Goal: Find contact information: Find contact information

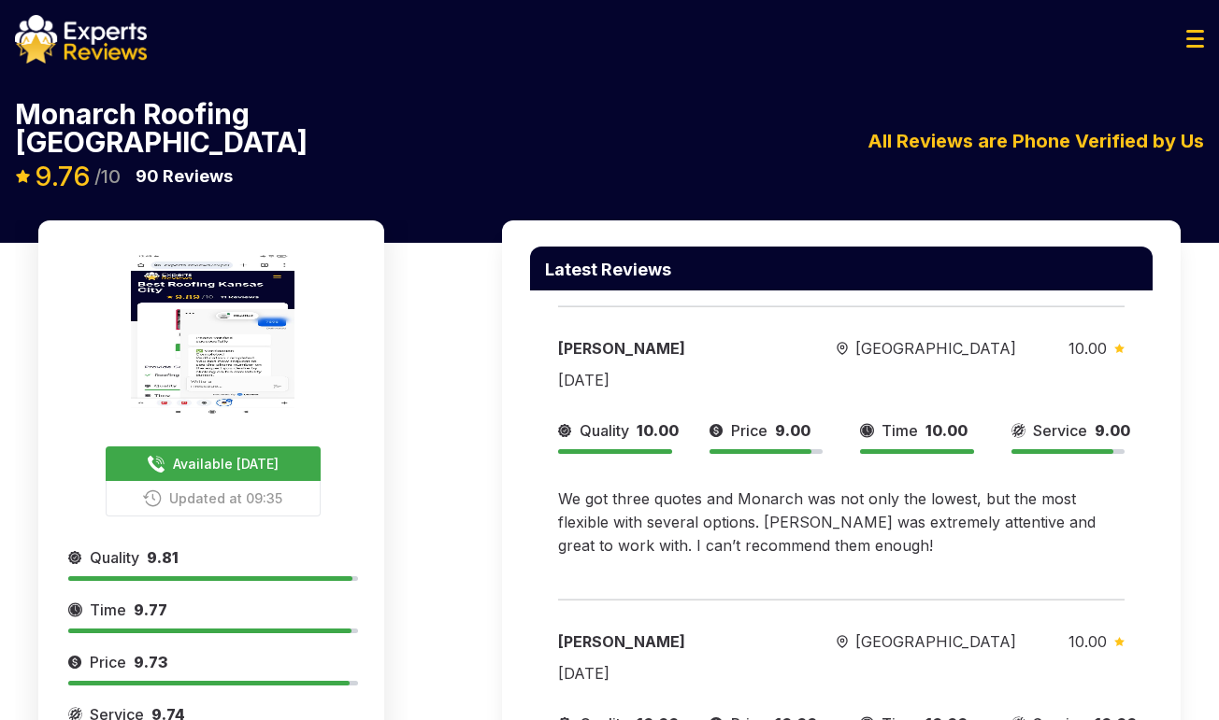
drag, startPoint x: 728, startPoint y: 463, endPoint x: 568, endPoint y: 926, distance: 489.4
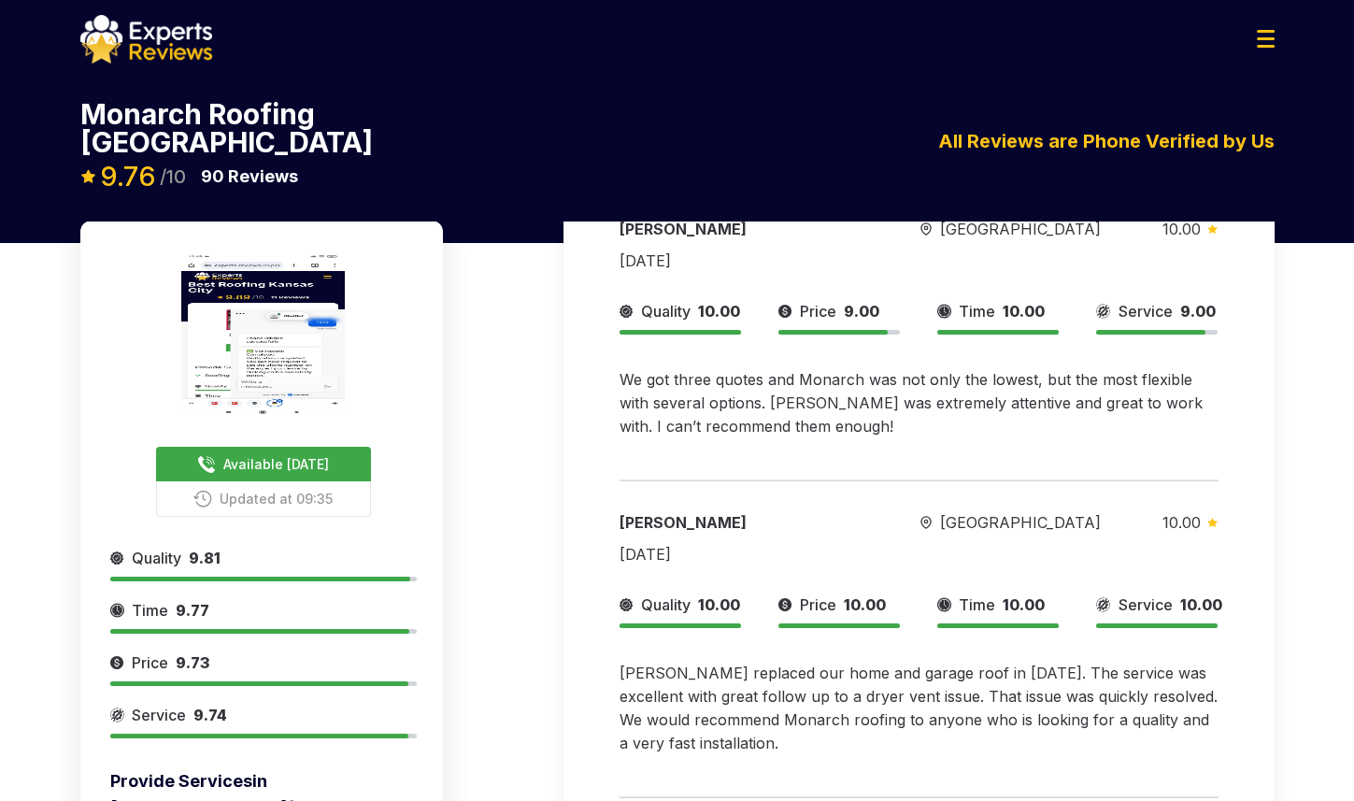
scroll to position [345, 0]
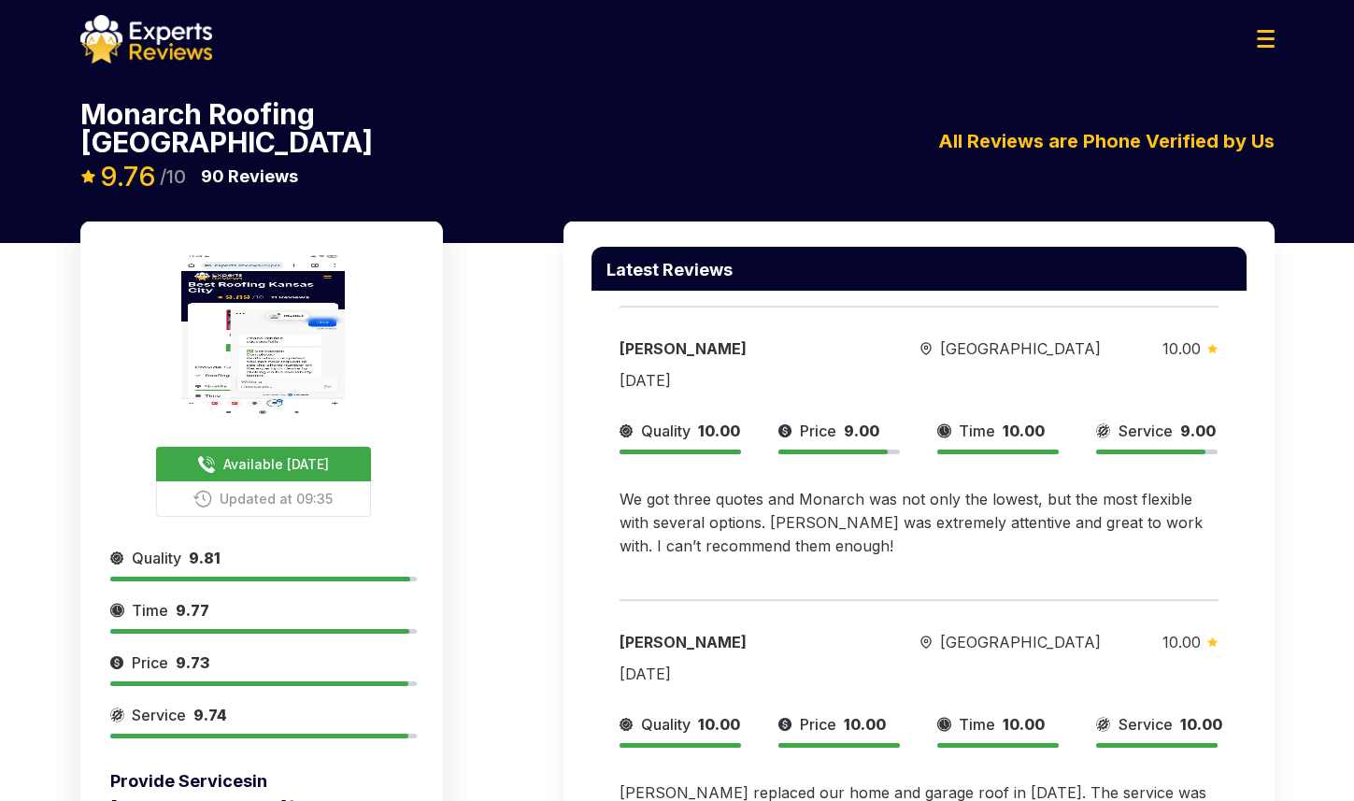
click at [288, 454] on span "Available [DATE]" at bounding box center [276, 464] width 106 height 20
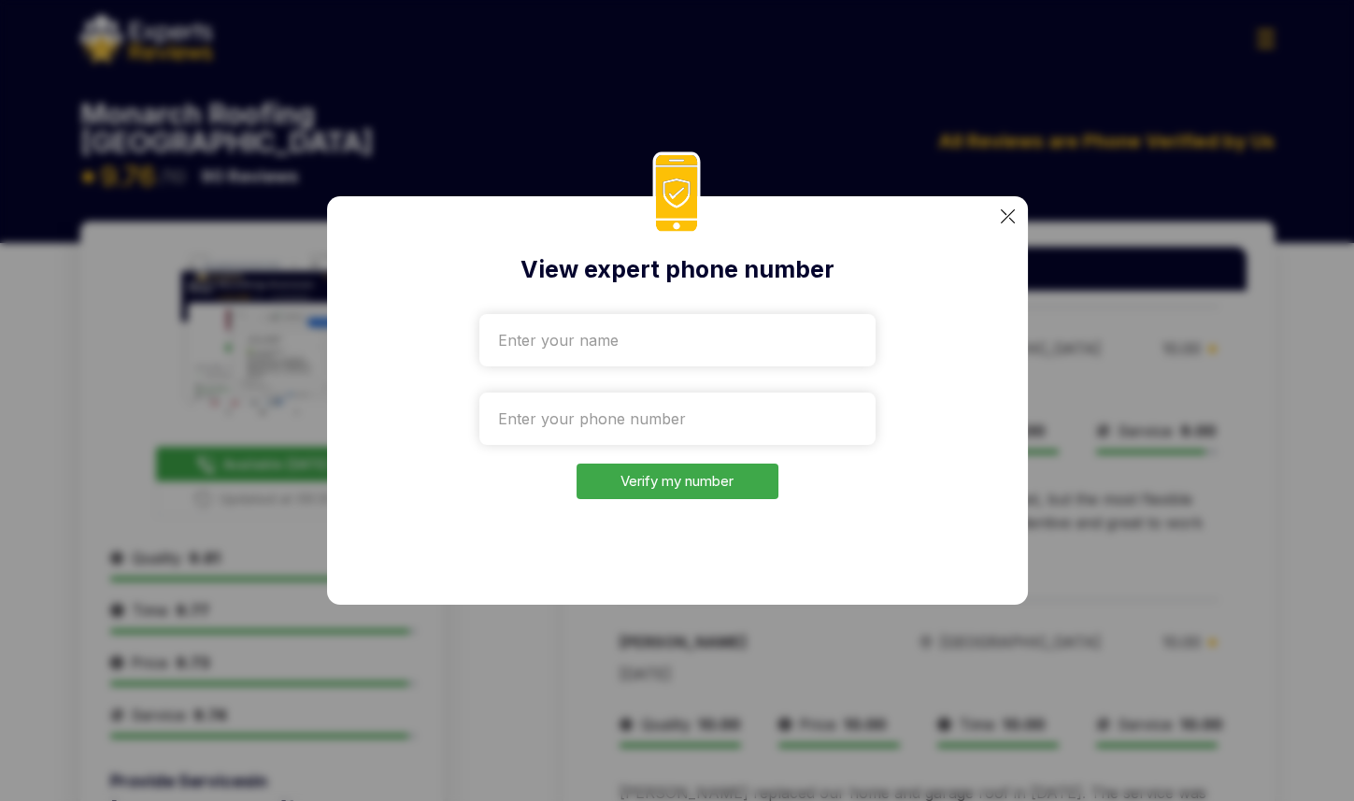
click at [606, 337] on input "text" at bounding box center [677, 340] width 396 height 52
type input "test"
click at [591, 401] on input "tel" at bounding box center [677, 418] width 396 height 52
click at [976, 412] on div "View expert phone number test Verify my number" at bounding box center [677, 400] width 701 height 408
click at [628, 429] on input "tel" at bounding box center [677, 418] width 396 height 52
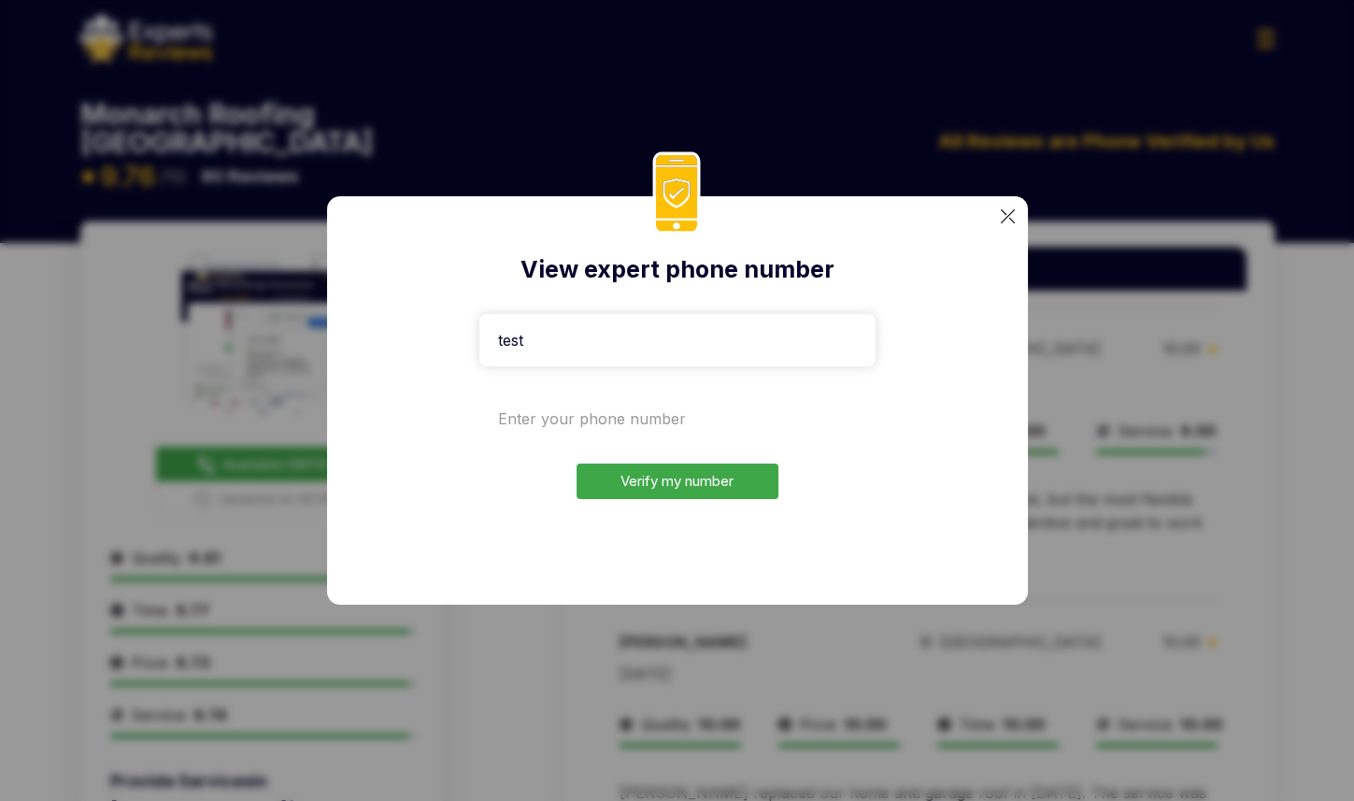
paste input "+1332-207-6524"
type input "+1332-207-6524"
click at [665, 477] on button "Verify my number" at bounding box center [678, 481] width 202 height 36
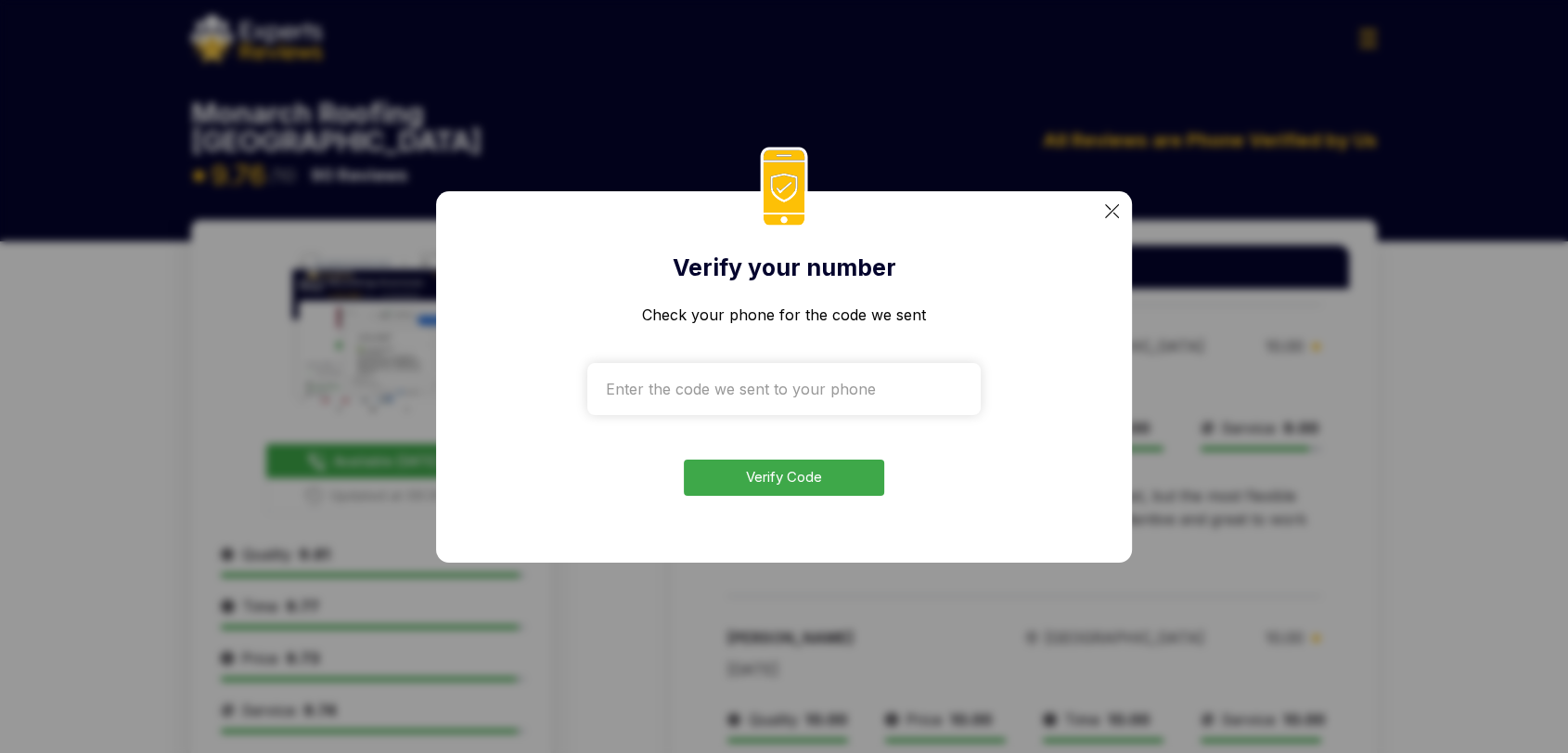
click at [747, 401] on input "text" at bounding box center [784, 388] width 393 height 52
paste input "7008"
click at [762, 495] on div "Verify your number Check your phone for the code we sent 7008 Verify Code" at bounding box center [784, 376] width 696 height 372
click at [763, 487] on button "Verify Code" at bounding box center [784, 478] width 201 height 36
click at [790, 478] on button "Verify Code" at bounding box center [784, 478] width 201 height 36
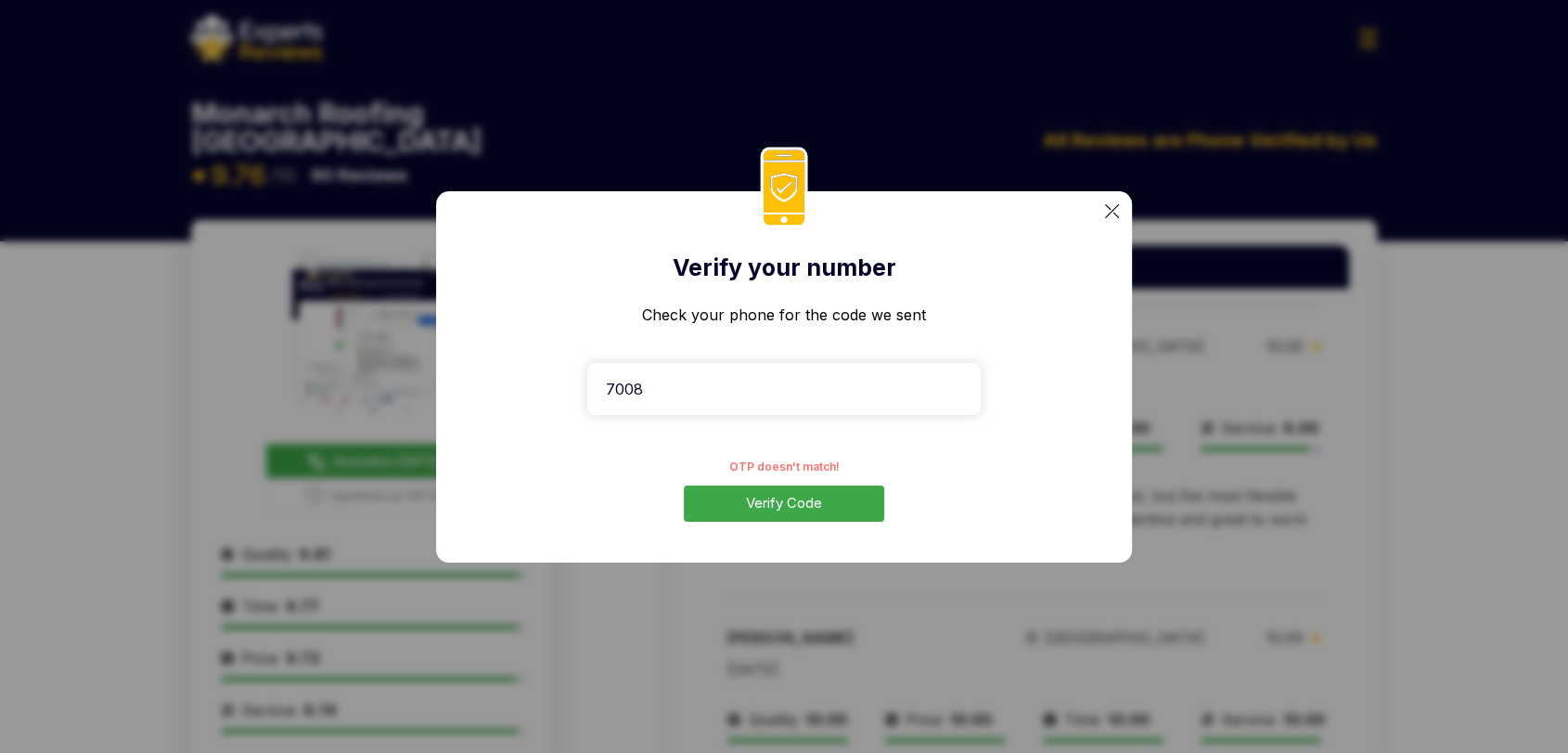
click at [662, 363] on input "7008" at bounding box center [784, 388] width 393 height 52
click at [668, 376] on input "7008" at bounding box center [784, 388] width 393 height 52
paste input "5776"
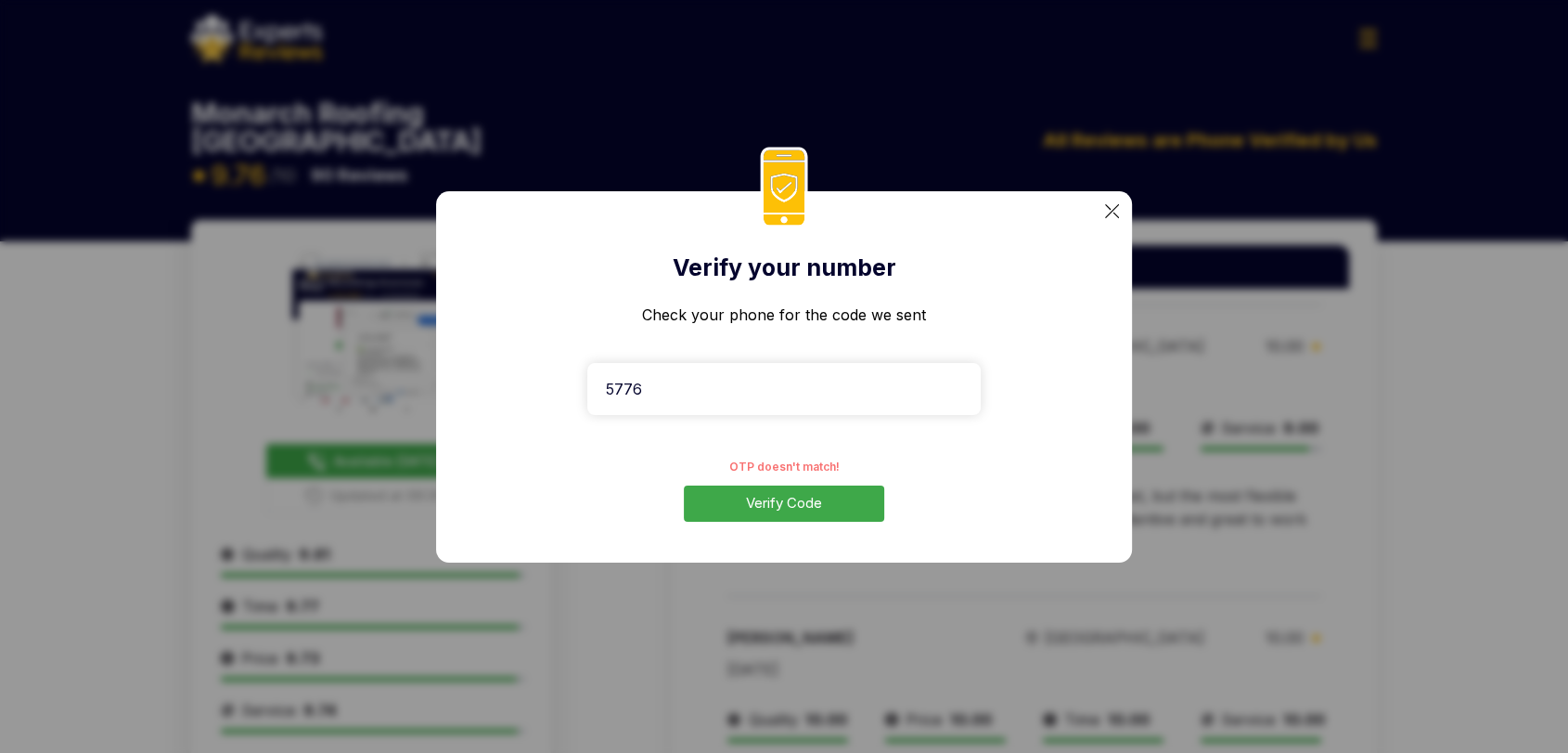
type input "5776"
click at [762, 497] on button "Verify Code" at bounding box center [784, 504] width 201 height 36
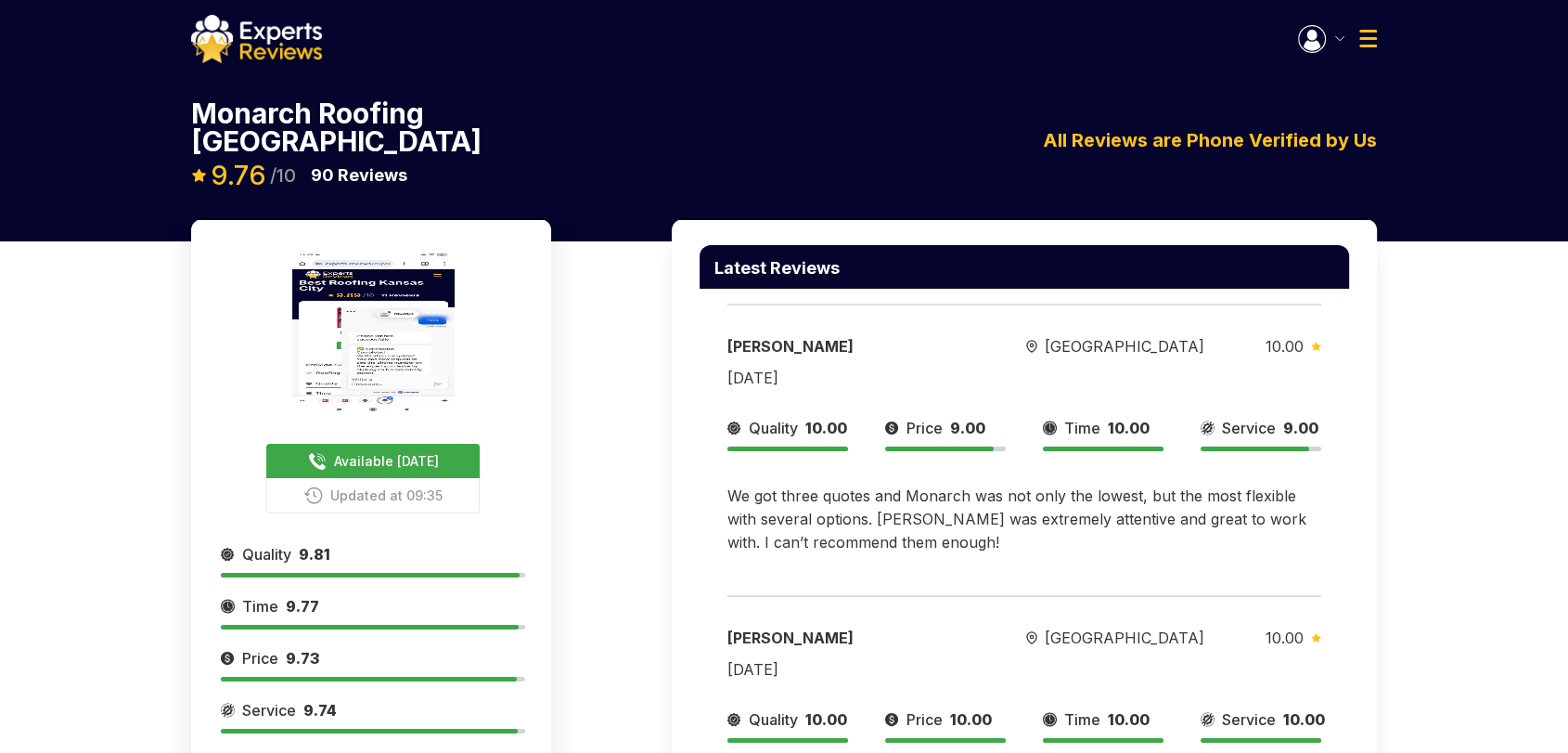
click at [390, 451] on span "Available [DATE]" at bounding box center [386, 461] width 105 height 20
